Goal: Task Accomplishment & Management: Use online tool/utility

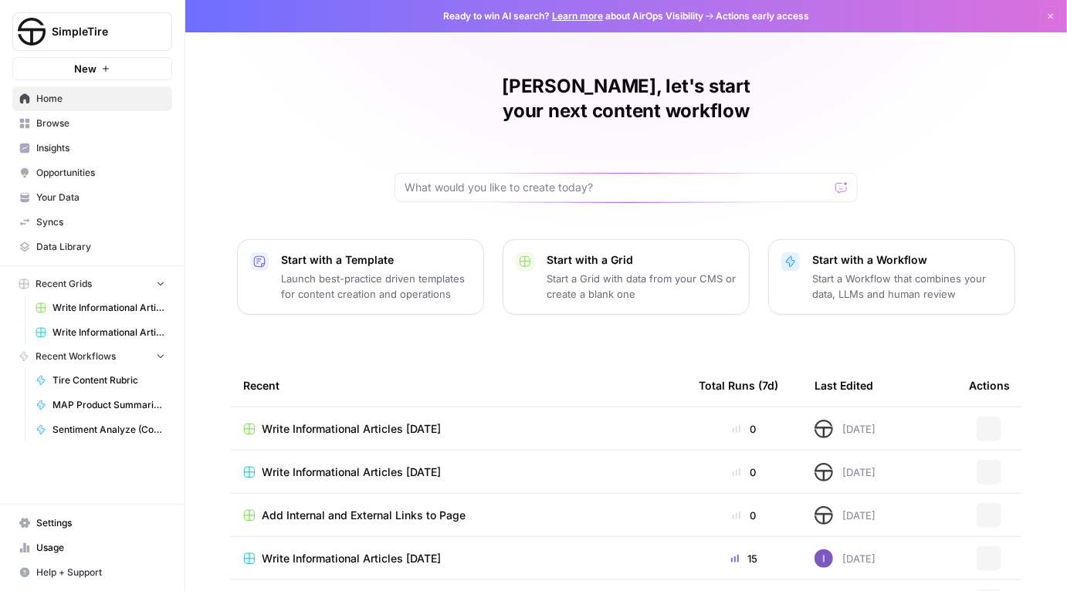
click at [83, 303] on span "Write Informational Articles [DATE]" at bounding box center [108, 308] width 113 height 14
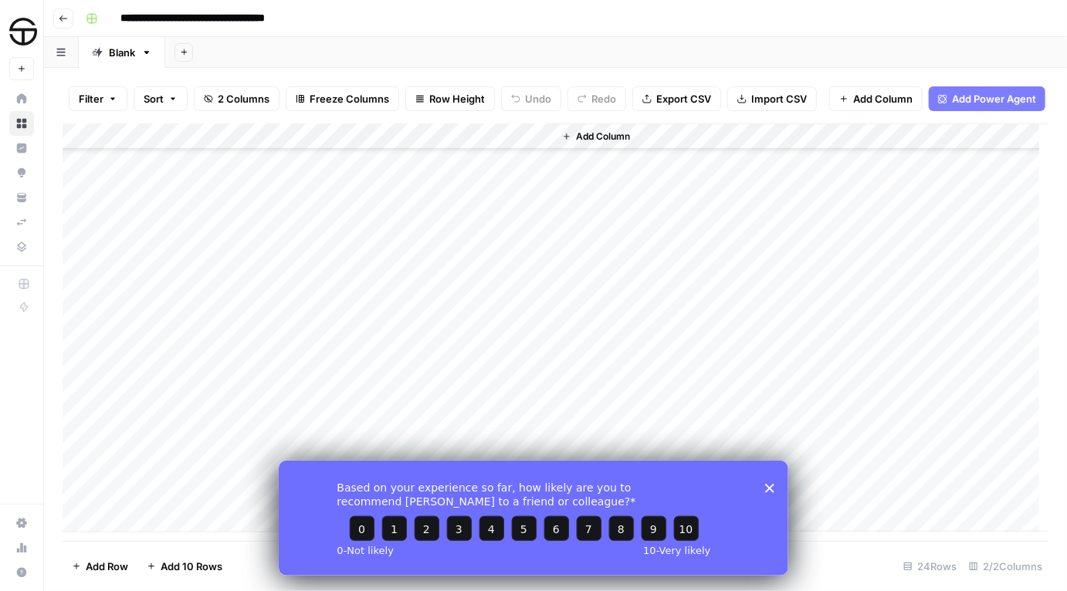
click at [770, 486] on polygon "Close survey" at bounding box center [768, 487] width 9 height 9
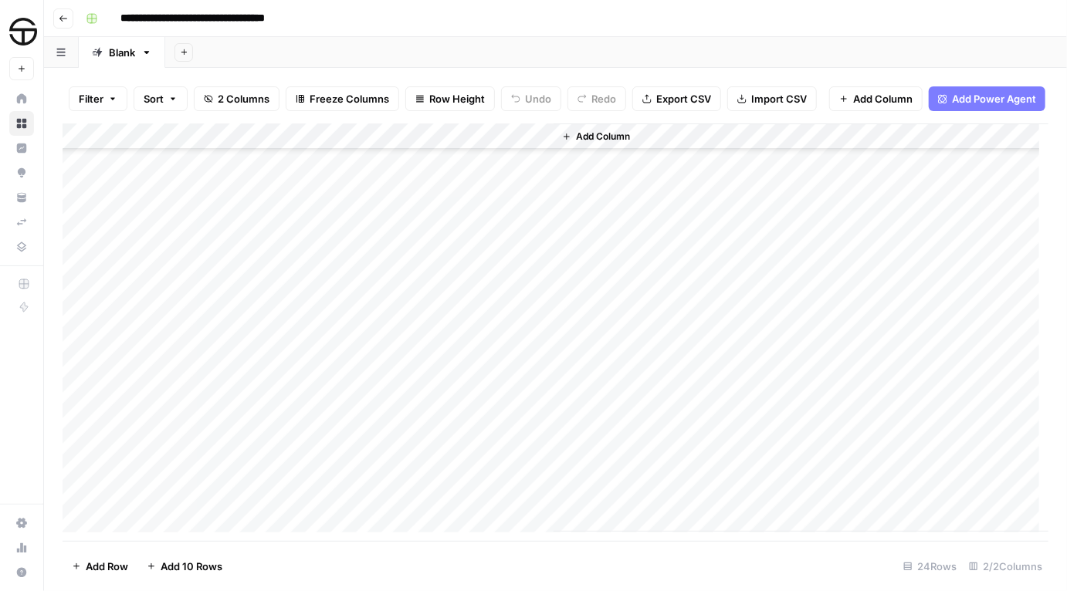
scroll to position [97, 0]
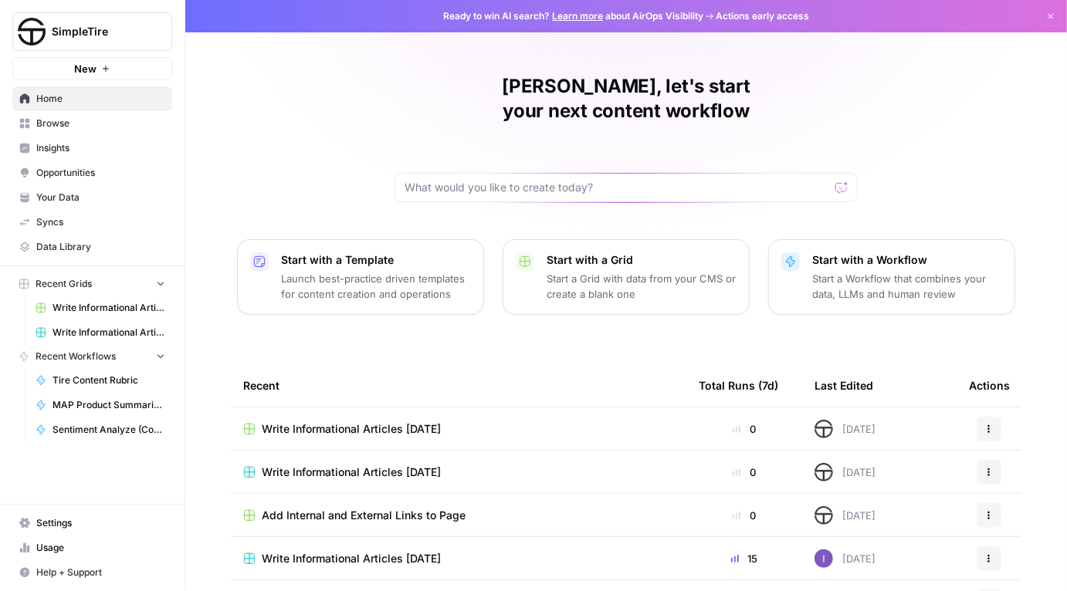
click at [85, 331] on span "Write Informational Articles [DATE]" at bounding box center [108, 333] width 113 height 14
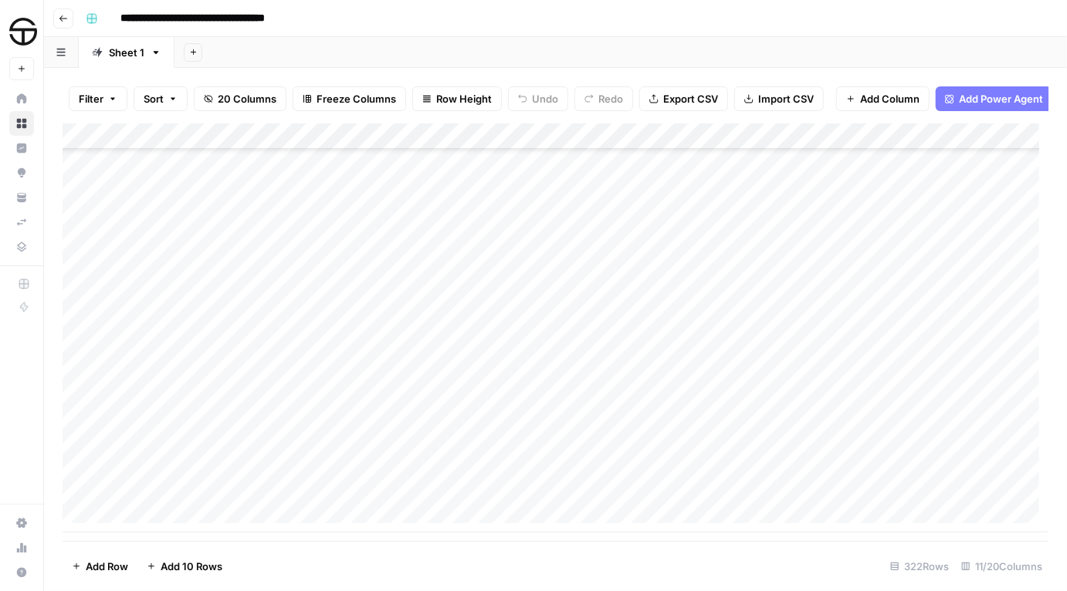
scroll to position [8098, 0]
type input "*"
click at [995, 149] on icon "Next Result" at bounding box center [998, 143] width 12 height 12
click at [994, 149] on icon "Next Result" at bounding box center [998, 143] width 12 height 12
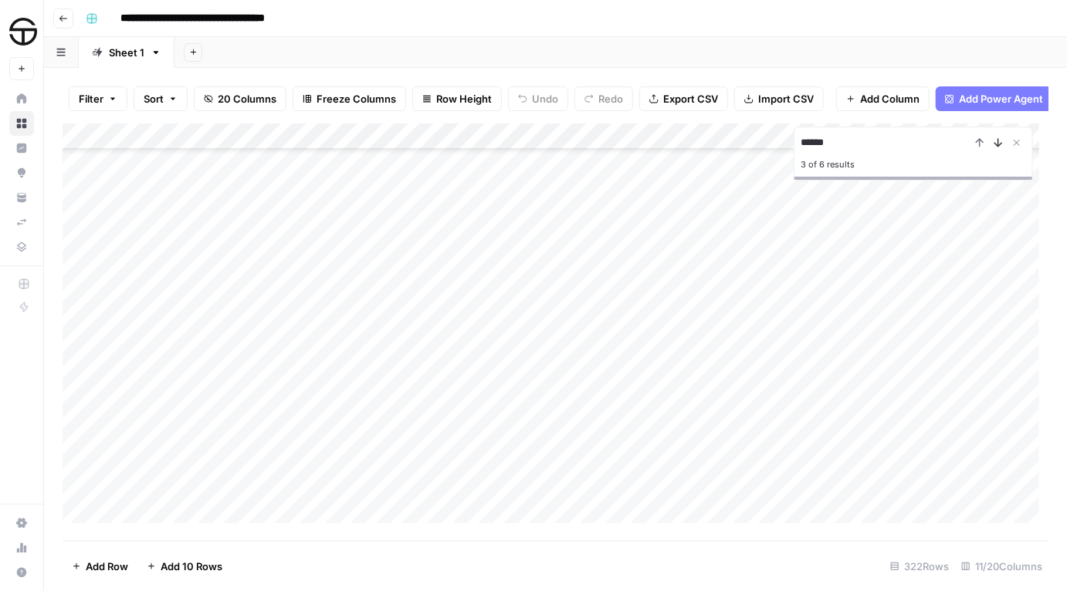
click at [994, 149] on icon "Next Result" at bounding box center [998, 143] width 12 height 12
click at [869, 152] on input "******" at bounding box center [885, 143] width 170 height 19
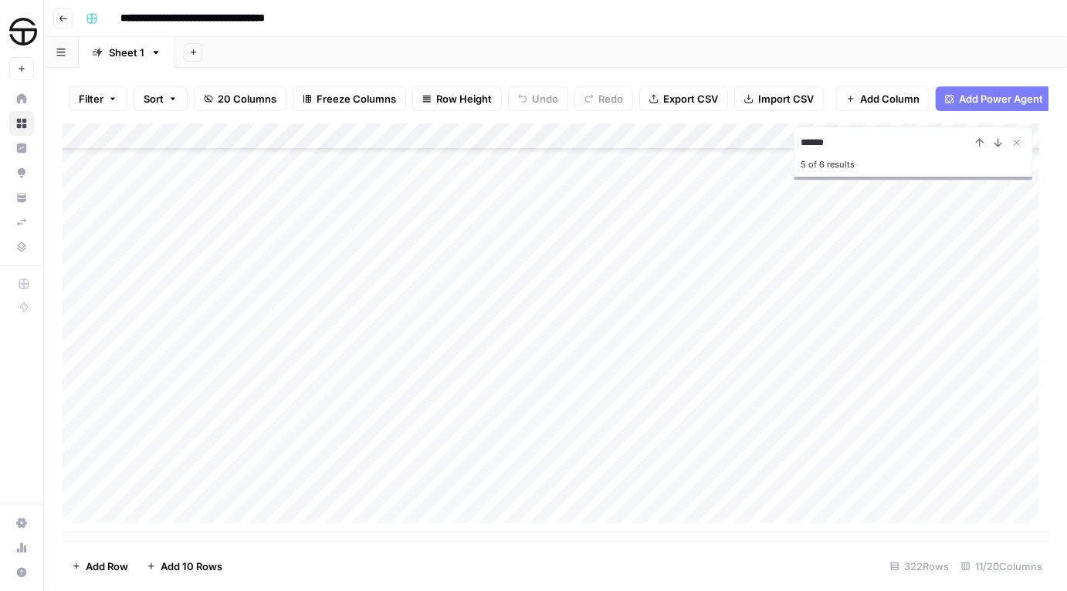
click at [869, 152] on input "******" at bounding box center [885, 143] width 170 height 19
click at [982, 149] on icon "Previous Result" at bounding box center [979, 143] width 12 height 12
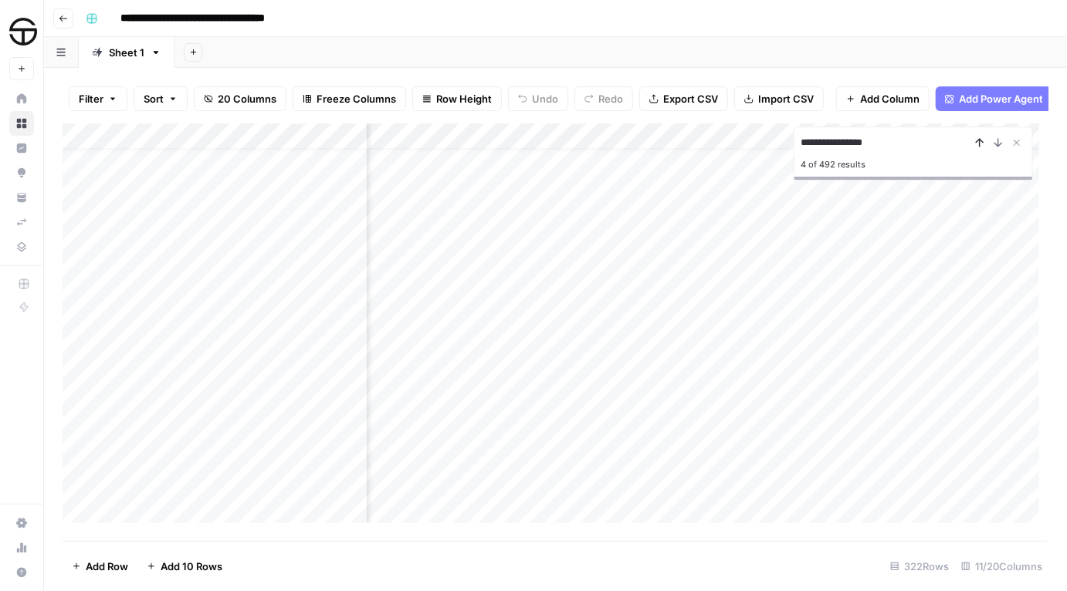
scroll to position [26, 637]
click at [981, 149] on icon "Previous Result" at bounding box center [979, 143] width 12 height 12
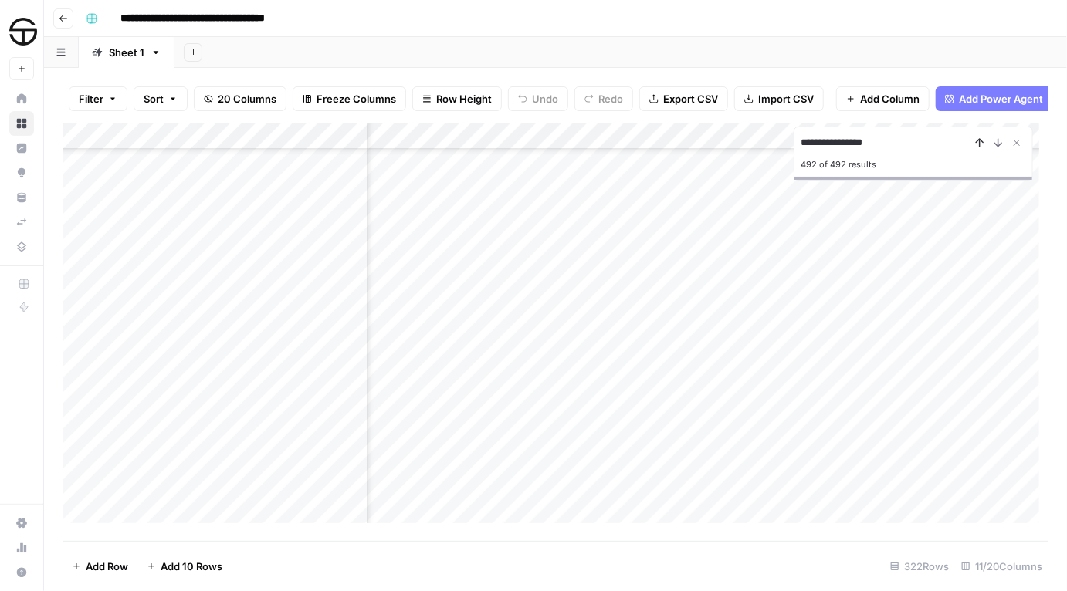
scroll to position [8075, 500]
click at [981, 149] on icon "Previous Result" at bounding box center [979, 143] width 12 height 12
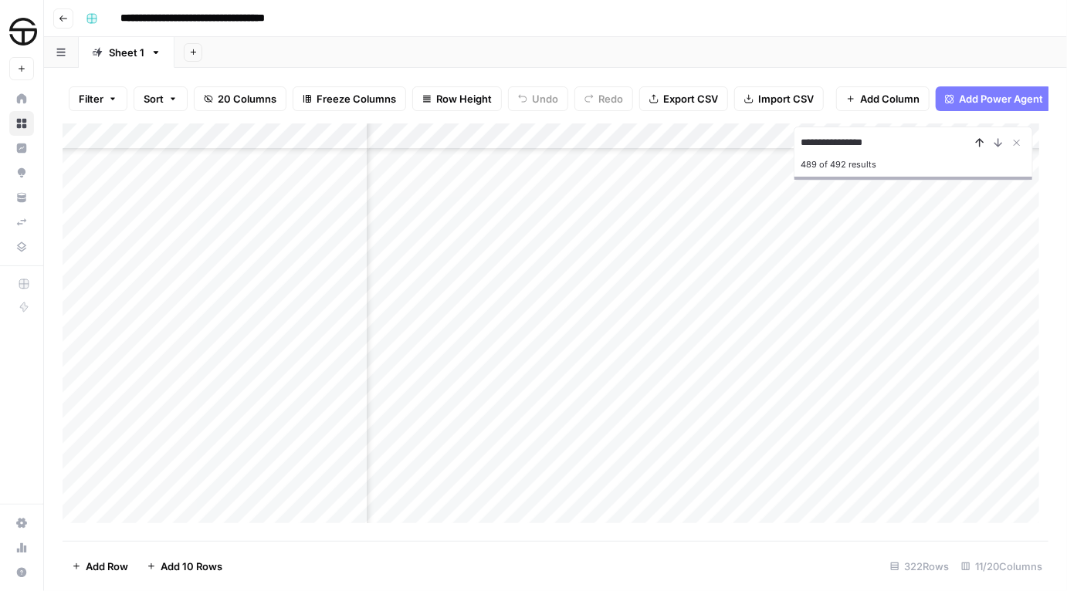
click at [981, 149] on icon "Previous Result" at bounding box center [979, 143] width 12 height 12
click at [888, 152] on input "**********" at bounding box center [885, 143] width 170 height 19
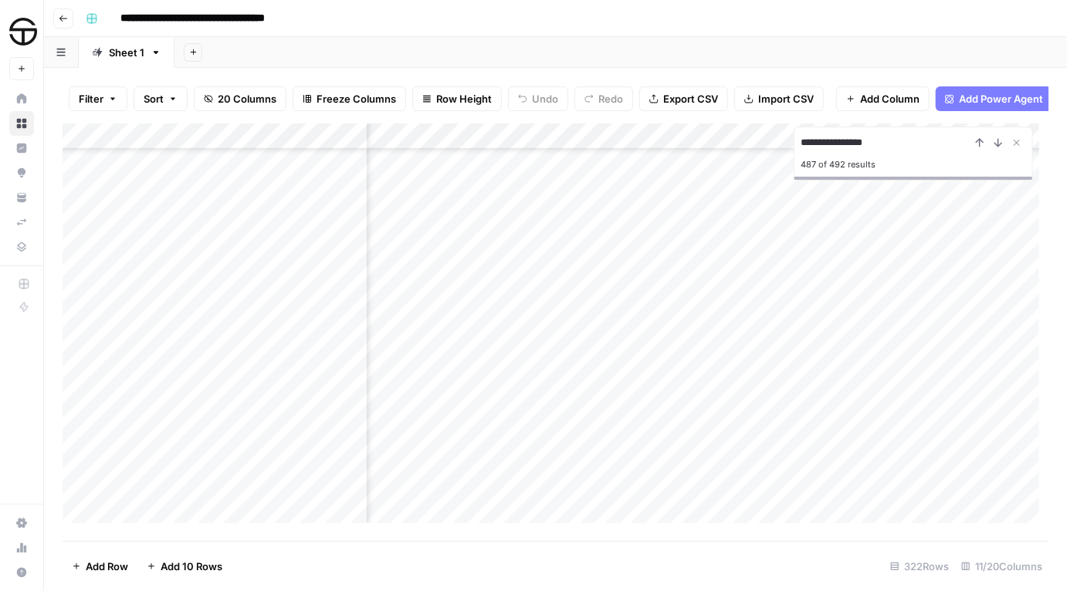
click at [888, 152] on input "**********" at bounding box center [885, 143] width 170 height 19
click at [977, 149] on icon "Previous Result" at bounding box center [979, 143] width 12 height 12
click at [977, 147] on icon "Previous Result" at bounding box center [979, 143] width 7 height 8
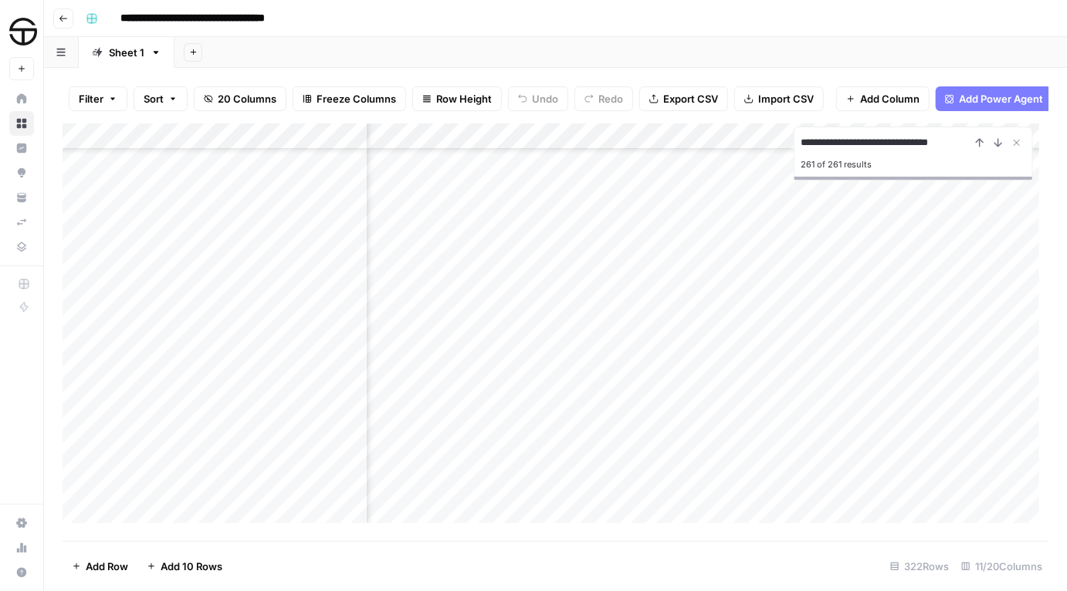
scroll to position [8049, 500]
click at [888, 152] on input "**********" at bounding box center [885, 143] width 170 height 19
click at [982, 149] on icon "Previous Result" at bounding box center [979, 143] width 12 height 12
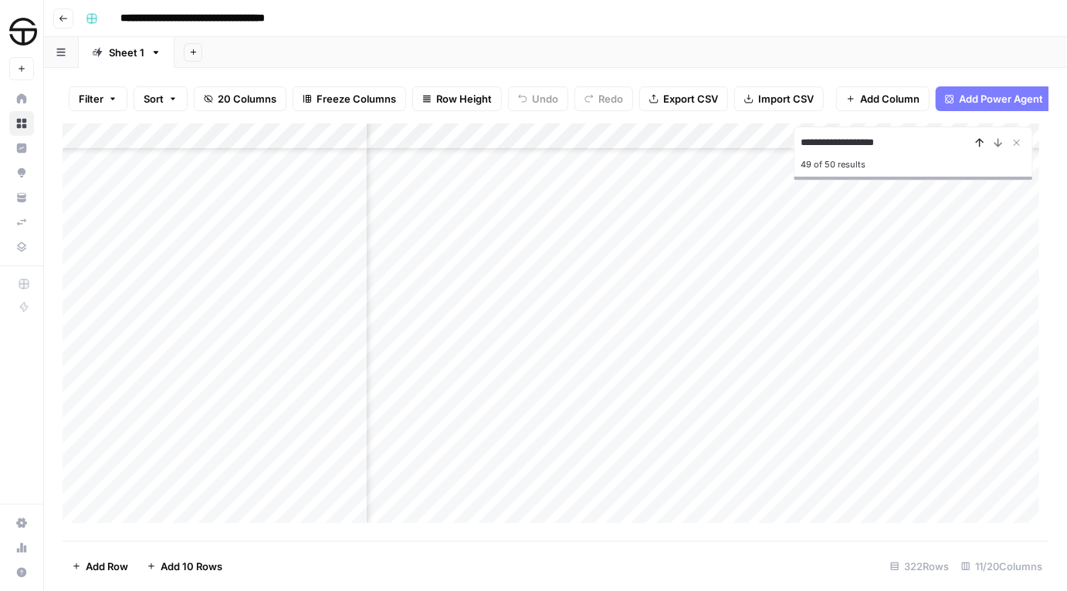
click at [982, 149] on icon "Previous Result" at bounding box center [979, 143] width 12 height 12
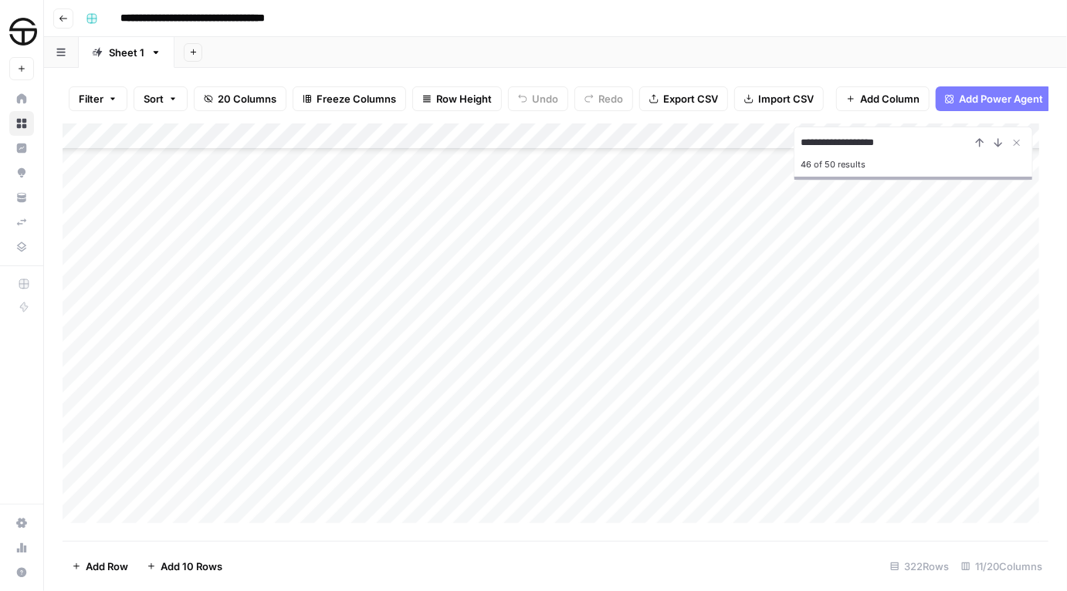
click at [869, 149] on input "**********" at bounding box center [885, 143] width 170 height 19
click at [839, 150] on input "**********" at bounding box center [885, 143] width 170 height 19
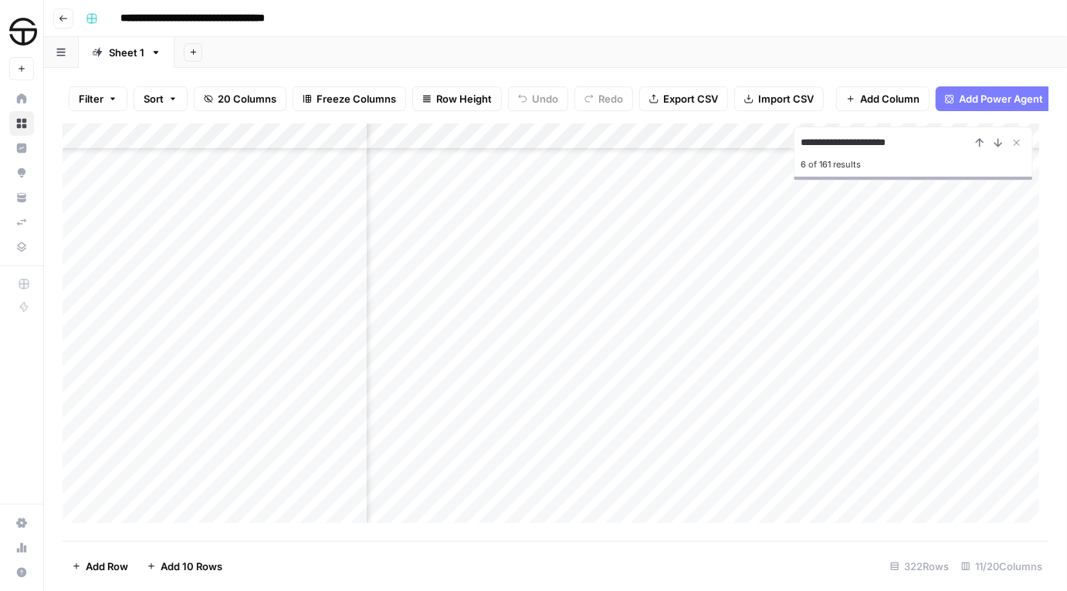
click at [839, 150] on input "**********" at bounding box center [885, 143] width 170 height 19
click at [995, 147] on icon "Next Result" at bounding box center [998, 143] width 7 height 8
click at [997, 147] on icon "Next Result" at bounding box center [998, 143] width 7 height 8
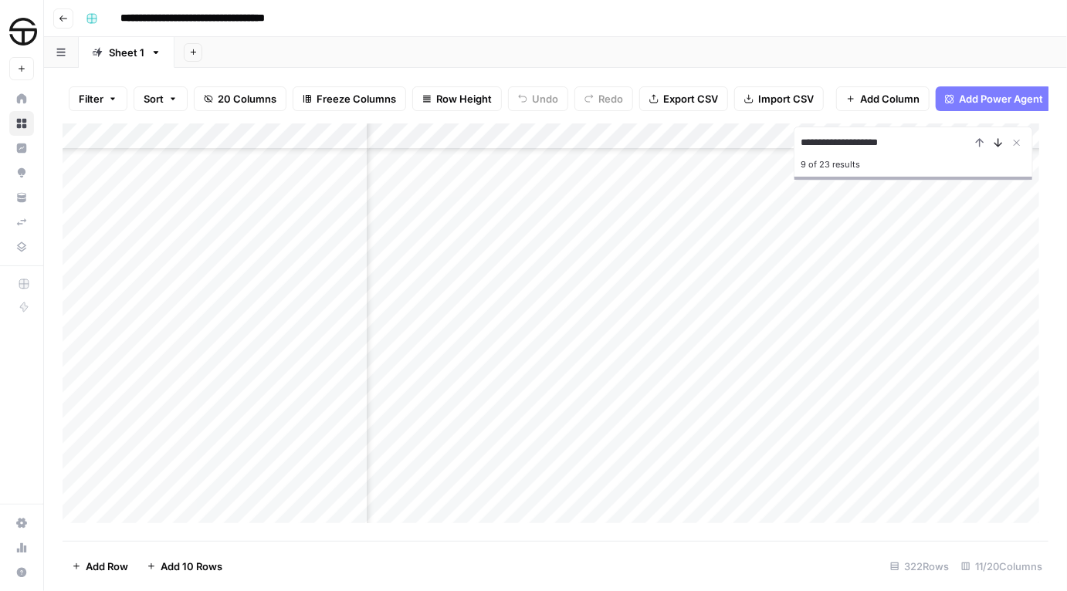
scroll to position [4874, 159]
click at [997, 147] on icon "Next Result" at bounding box center [998, 143] width 7 height 8
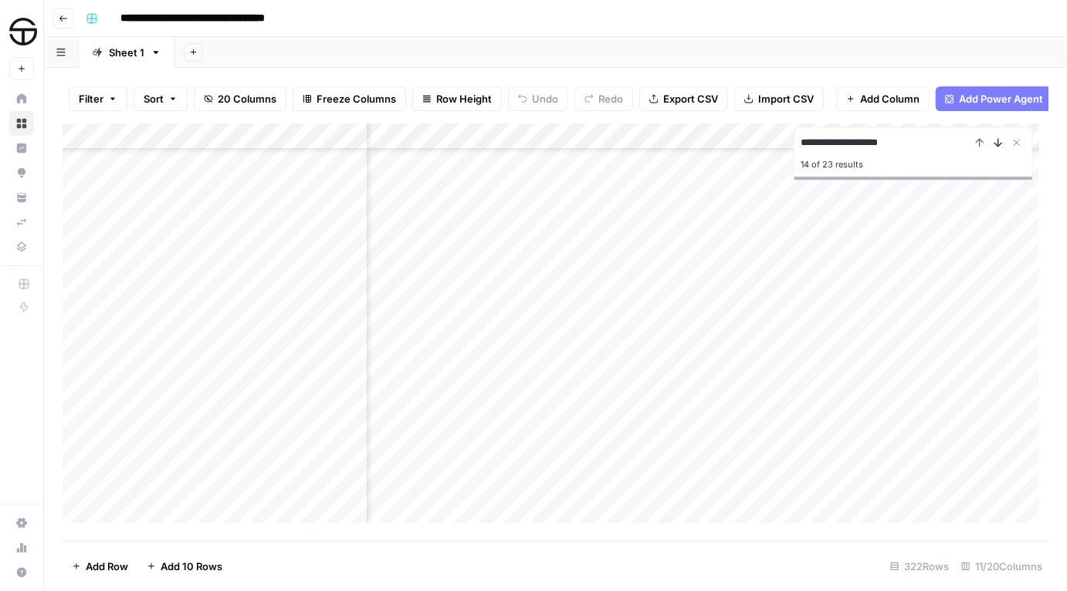
click at [997, 147] on icon "Next Result" at bounding box center [998, 143] width 7 height 8
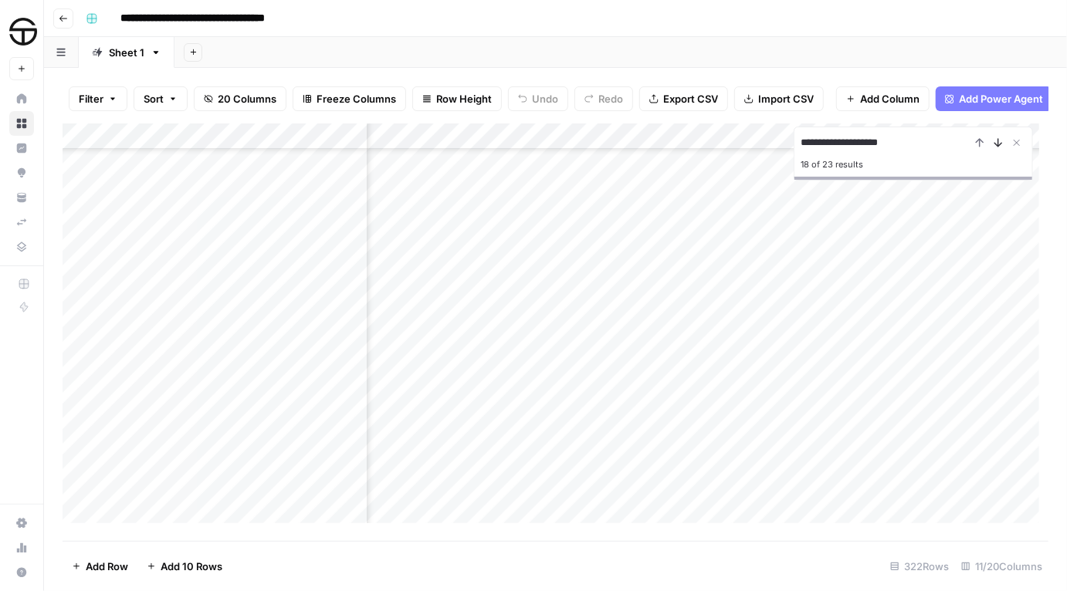
click at [997, 147] on icon "Next Result" at bounding box center [998, 143] width 7 height 8
click at [996, 149] on icon "Next Result" at bounding box center [998, 143] width 12 height 12
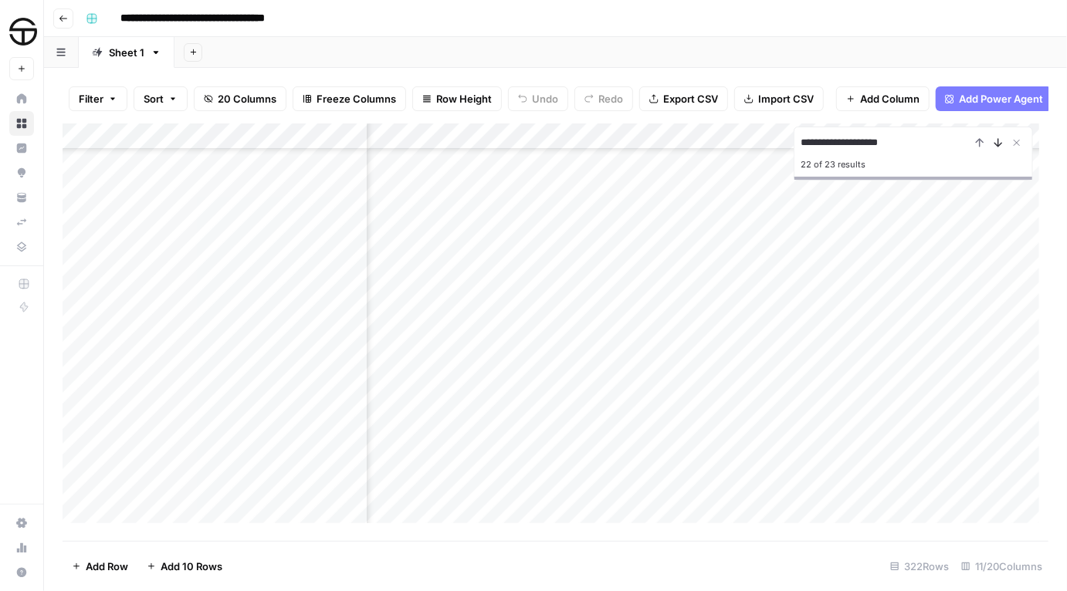
scroll to position [6815, 500]
click at [996, 149] on icon "Next Result" at bounding box center [998, 143] width 12 height 12
click at [891, 152] on input "**********" at bounding box center [885, 143] width 170 height 19
type input "**********"
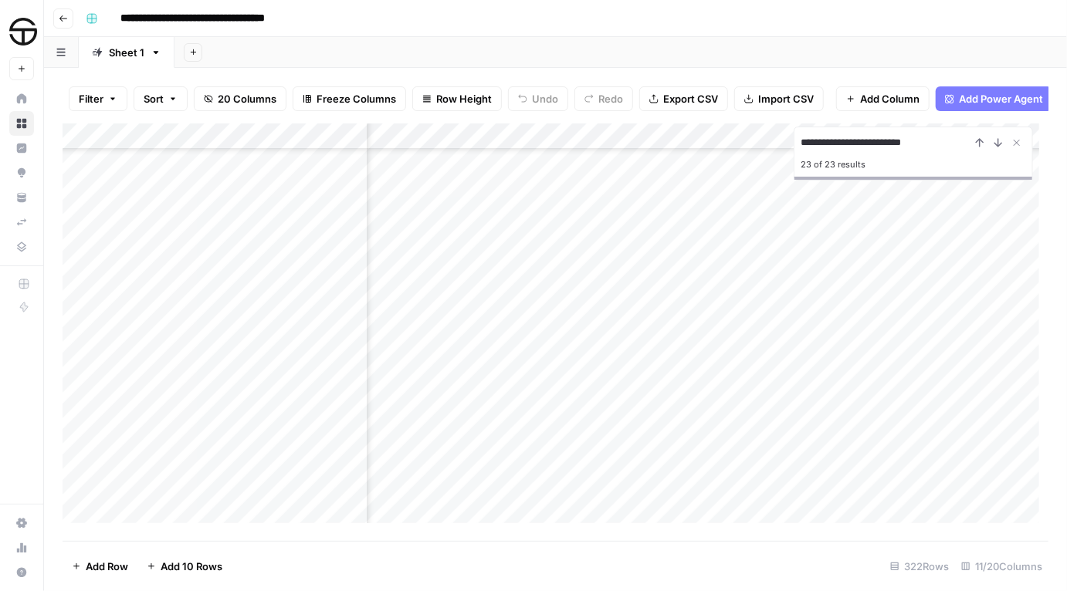
scroll to position [866, 500]
click at [998, 147] on icon "Next Result" at bounding box center [998, 143] width 7 height 8
click at [997, 149] on icon "Next Result" at bounding box center [998, 143] width 12 height 12
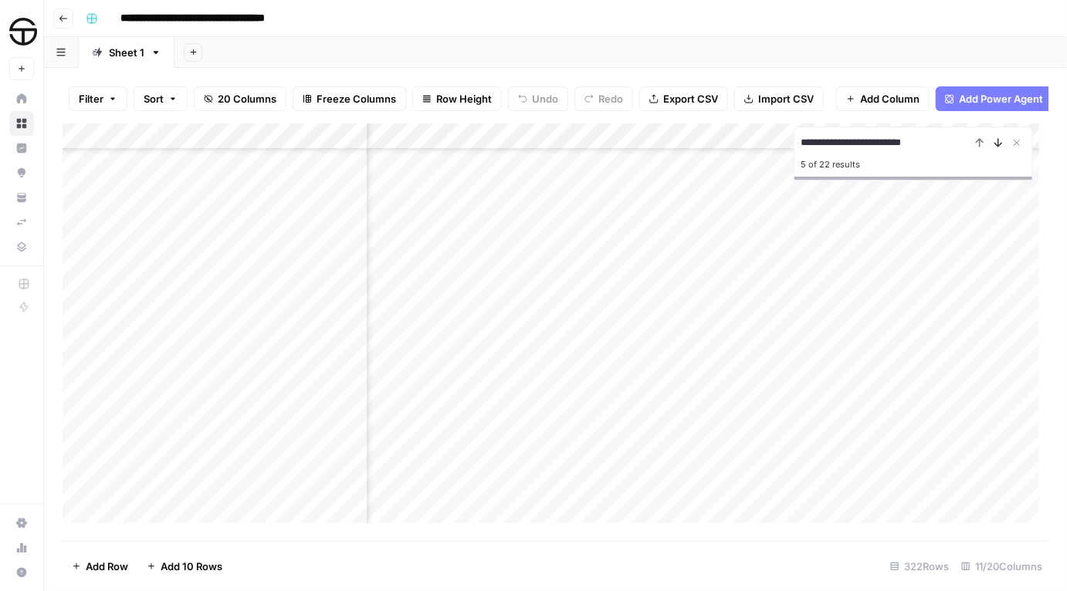
click at [997, 149] on icon "Next Result" at bounding box center [998, 143] width 12 height 12
click at [77, 255] on div "Add Column" at bounding box center [556, 327] width 986 height 409
click at [90, 560] on span "Delete 1 Row" at bounding box center [103, 566] width 62 height 15
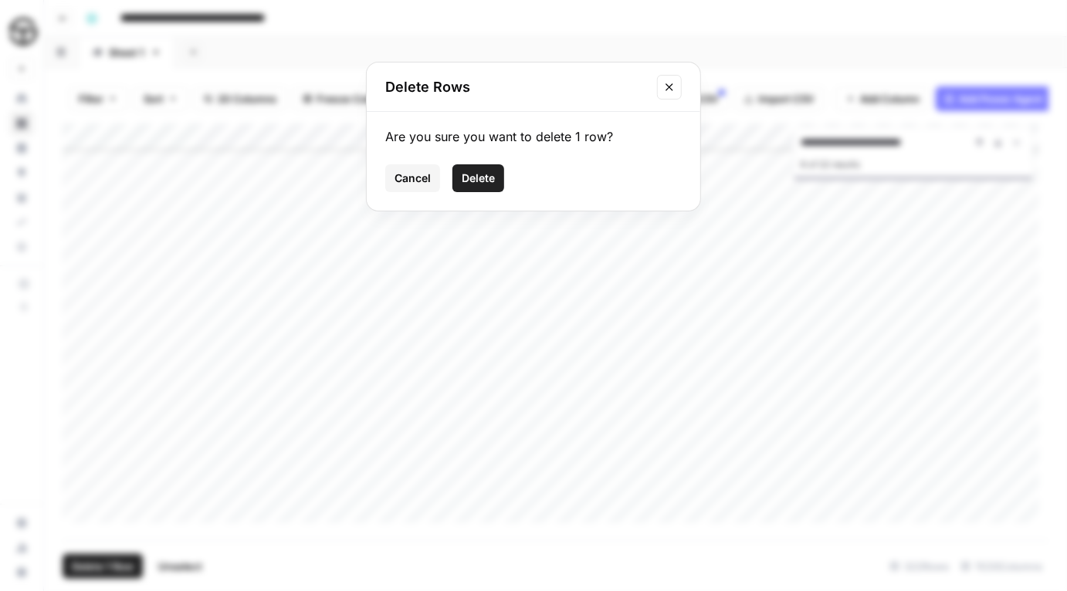
click at [489, 184] on span "Delete" at bounding box center [478, 178] width 33 height 15
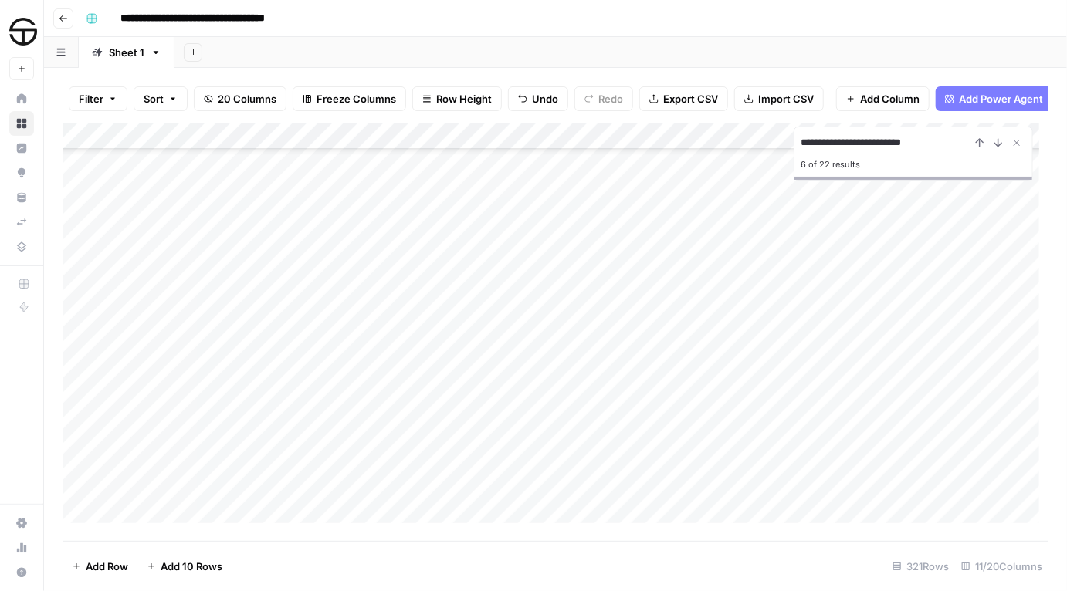
scroll to position [5171, 0]
click at [303, 222] on div "Add Column" at bounding box center [556, 327] width 986 height 409
click at [286, 299] on div "Add Column" at bounding box center [556, 327] width 986 height 409
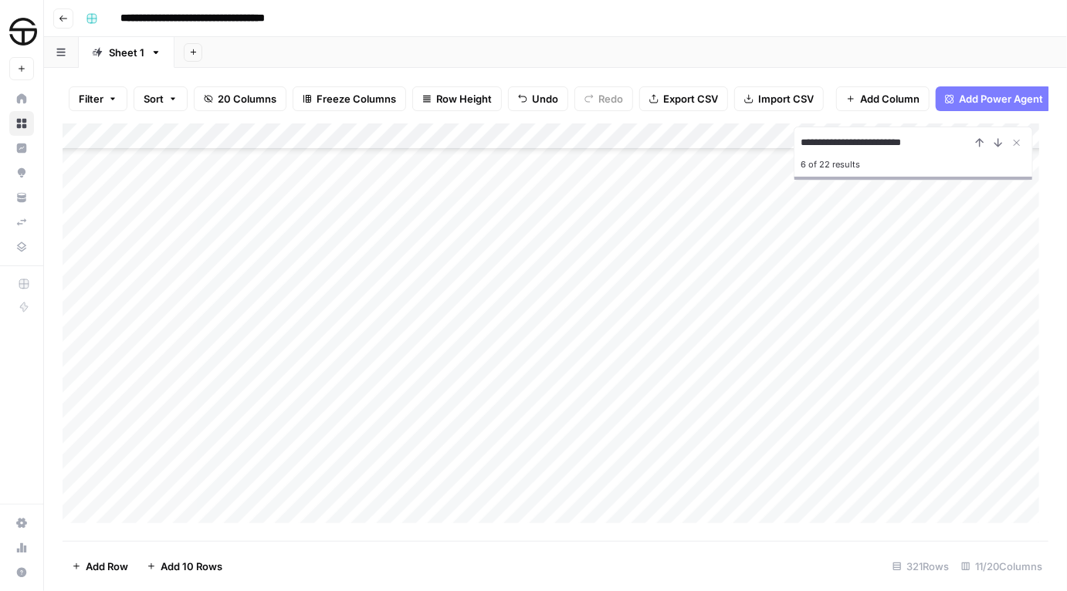
click at [269, 250] on div "Add Column" at bounding box center [556, 327] width 986 height 409
click at [79, 240] on div "Add Column" at bounding box center [556, 327] width 986 height 409
click at [128, 566] on span "Delete 1 Row" at bounding box center [103, 566] width 62 height 15
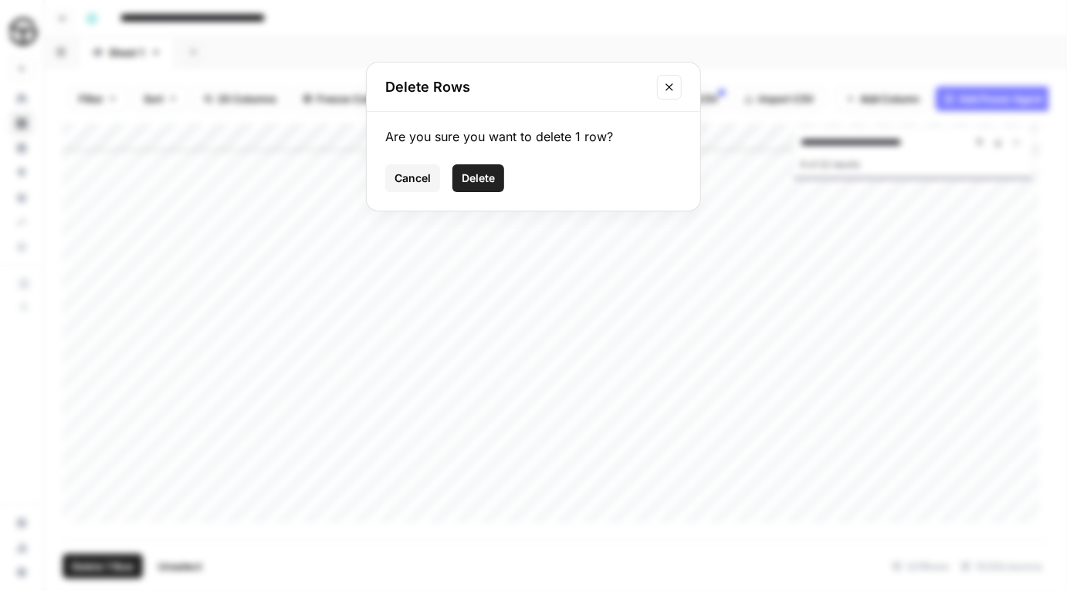
click at [484, 181] on span "Delete" at bounding box center [478, 178] width 33 height 15
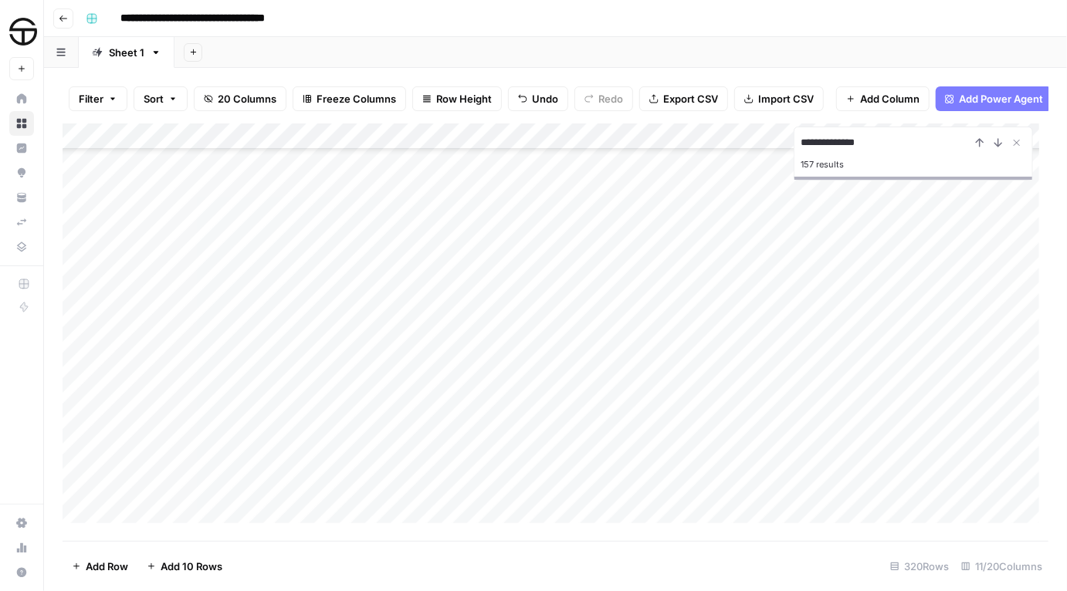
scroll to position [7601, 0]
click at [852, 152] on input "**********" at bounding box center [885, 143] width 170 height 19
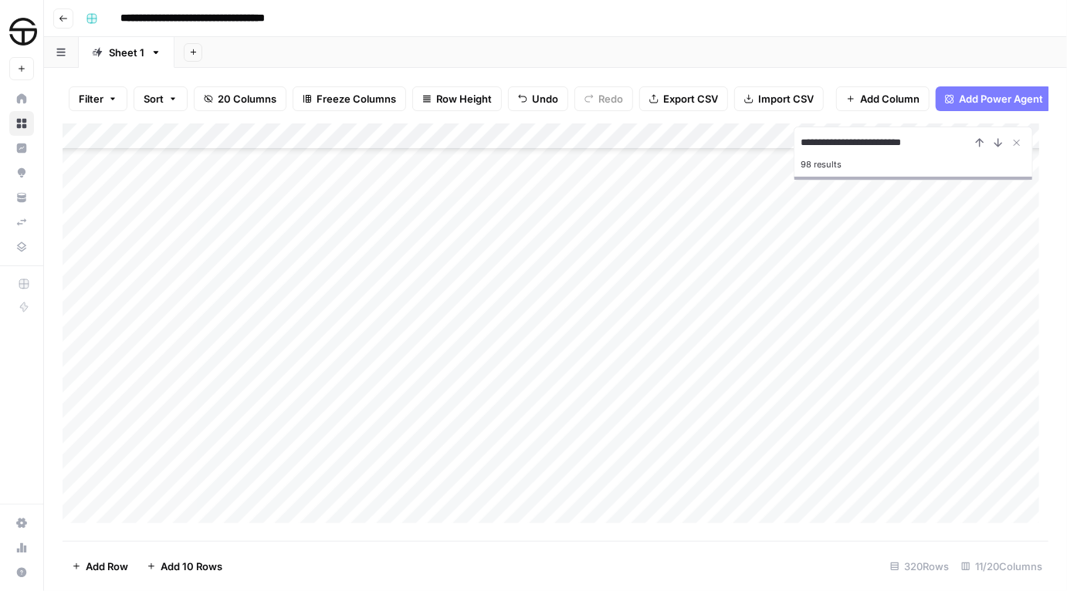
type input "**********"
click at [977, 149] on icon "Previous Result" at bounding box center [979, 143] width 12 height 12
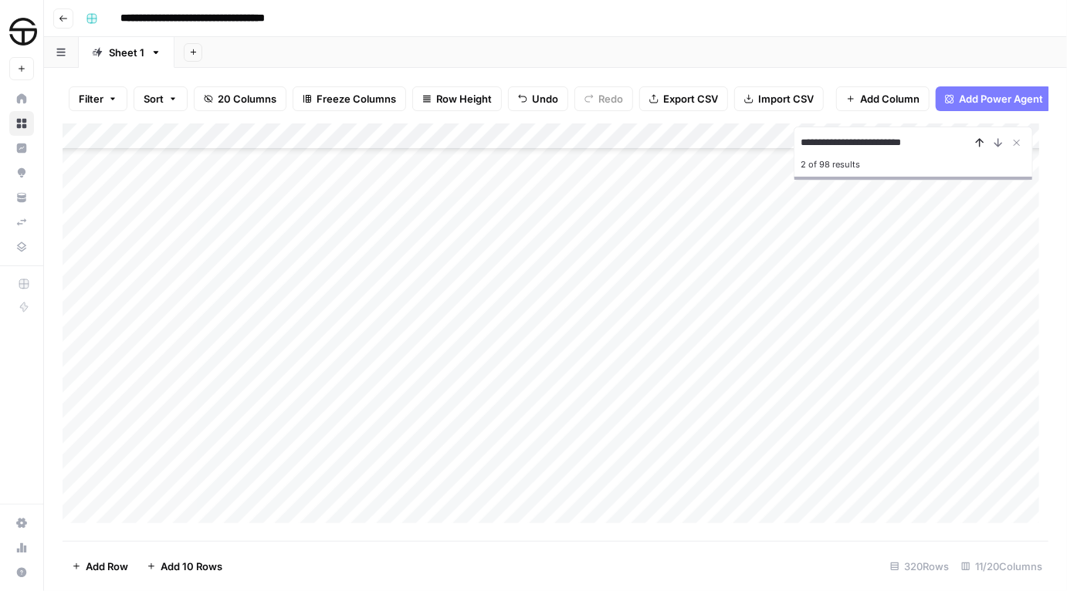
scroll to position [105, 0]
click at [977, 149] on icon "Previous Result" at bounding box center [979, 143] width 12 height 12
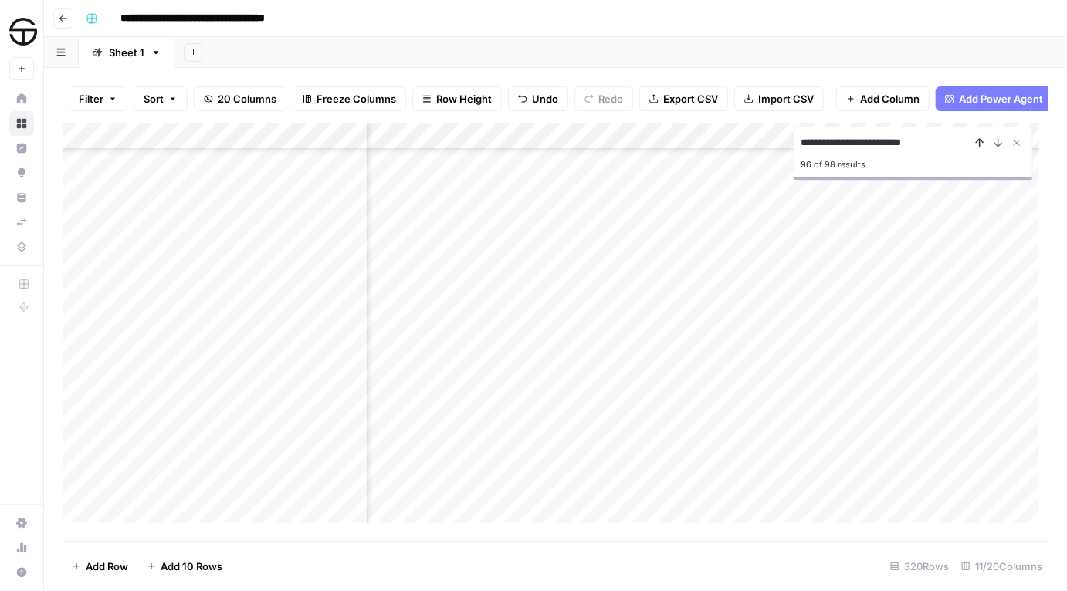
click at [977, 149] on icon "Previous Result" at bounding box center [979, 143] width 12 height 12
click at [1003, 149] on icon "Next Result" at bounding box center [998, 143] width 12 height 12
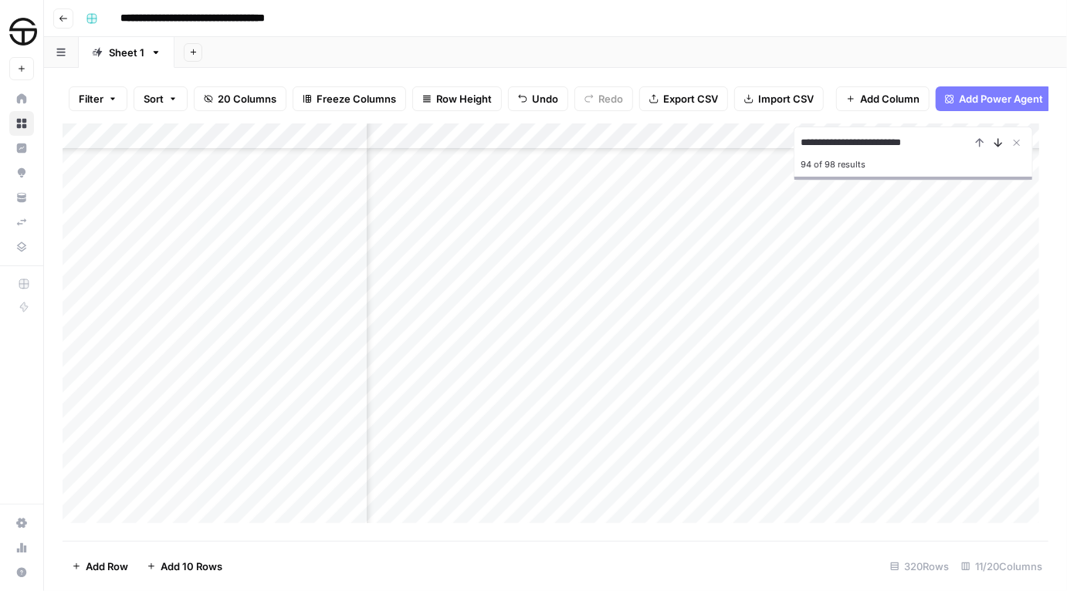
click at [1001, 147] on icon "Next Result" at bounding box center [998, 143] width 7 height 8
click at [976, 147] on icon "Previous Result" at bounding box center [979, 143] width 12 height 12
